Goal: Task Accomplishment & Management: Use online tool/utility

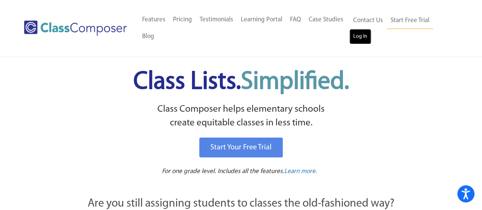
click at [363, 39] on link "Log In" at bounding box center [360, 36] width 22 height 15
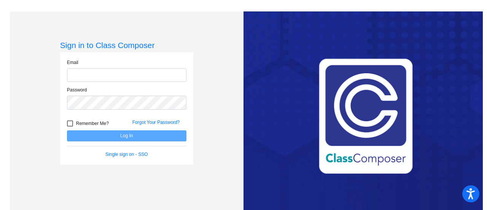
type input "wieberh@gaylord.k12.mi.us"
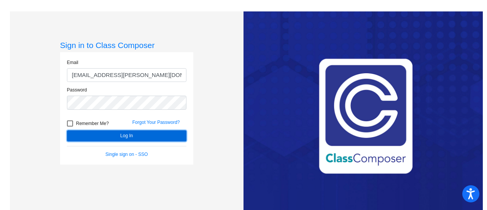
click at [128, 135] on button "Log In" at bounding box center [127, 135] width 120 height 11
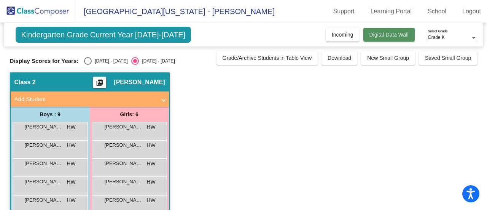
click at [393, 38] on button "Digital Data Wall" at bounding box center [389, 35] width 51 height 14
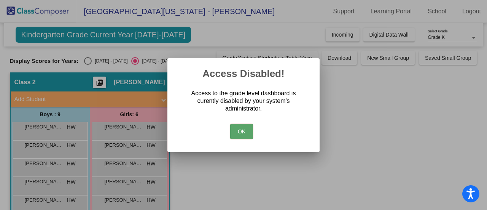
click at [246, 131] on button "OK" at bounding box center [241, 131] width 23 height 15
